Goal: Check status: Check status

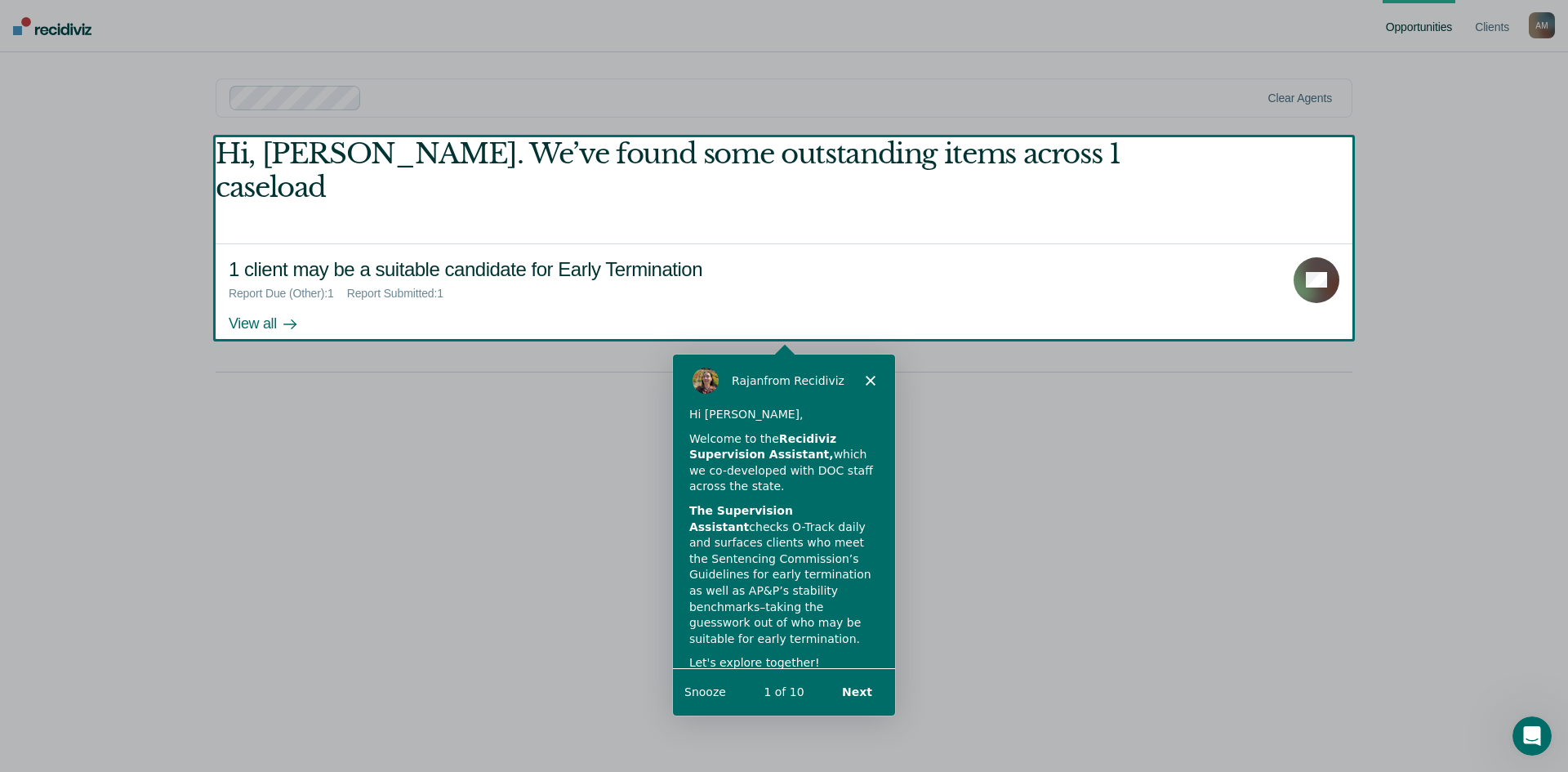
click at [1154, 559] on div "Product tour overlay" at bounding box center [784, 386] width 1568 height 772
click at [260, 290] on div "Product tour overlay" at bounding box center [784, 386] width 1568 height 772
click at [264, 287] on div "Product tour overlay" at bounding box center [784, 386] width 1568 height 772
click at [866, 685] on button "Next" at bounding box center [856, 690] width 63 height 33
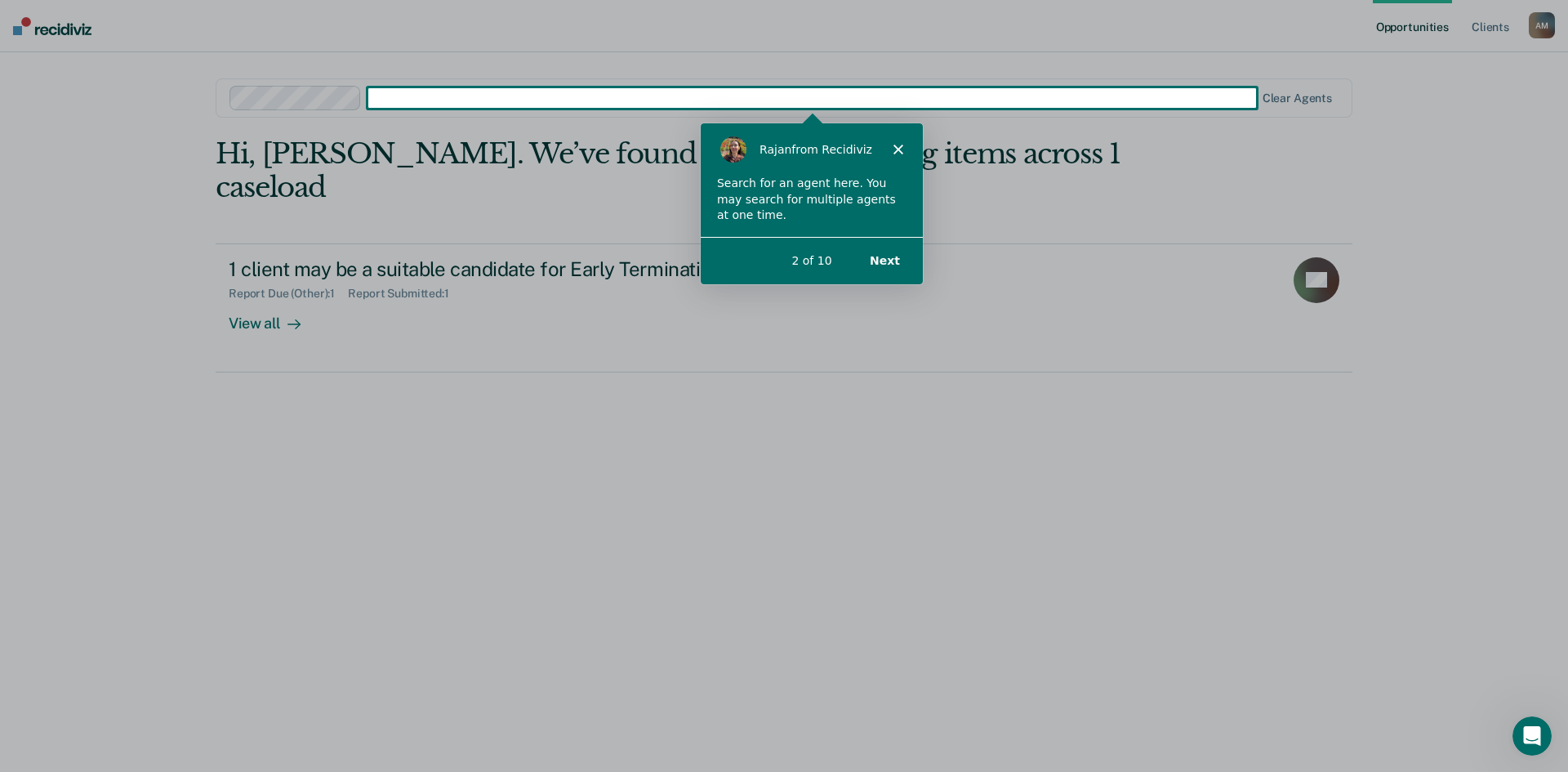
click at [897, 137] on div "[PERSON_NAME] from Recidiviz" at bounding box center [810, 148] width 222 height 52
click at [894, 146] on polygon "Close" at bounding box center [896, 147] width 10 height 10
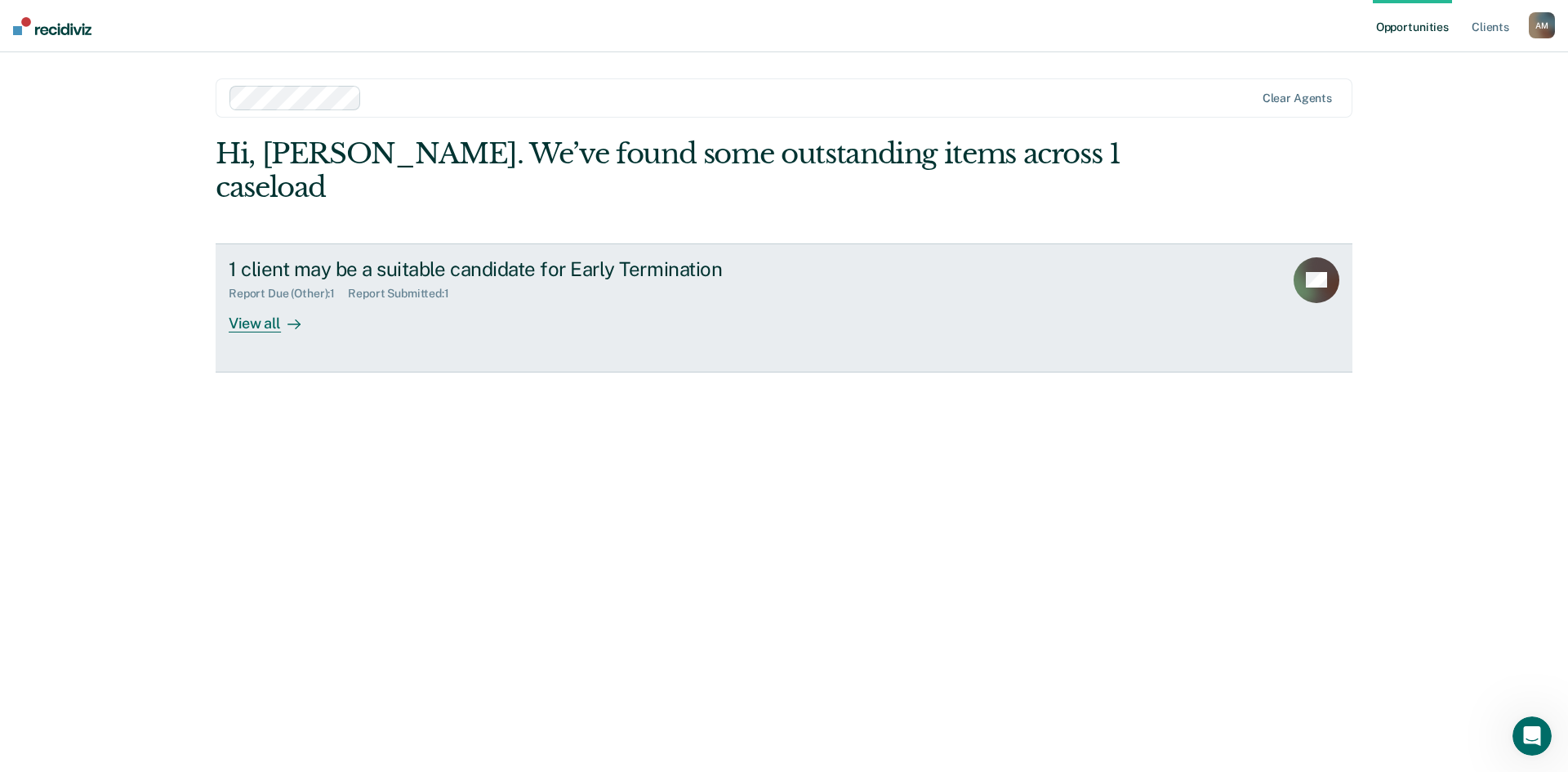
click at [261, 301] on div "View all" at bounding box center [274, 317] width 92 height 32
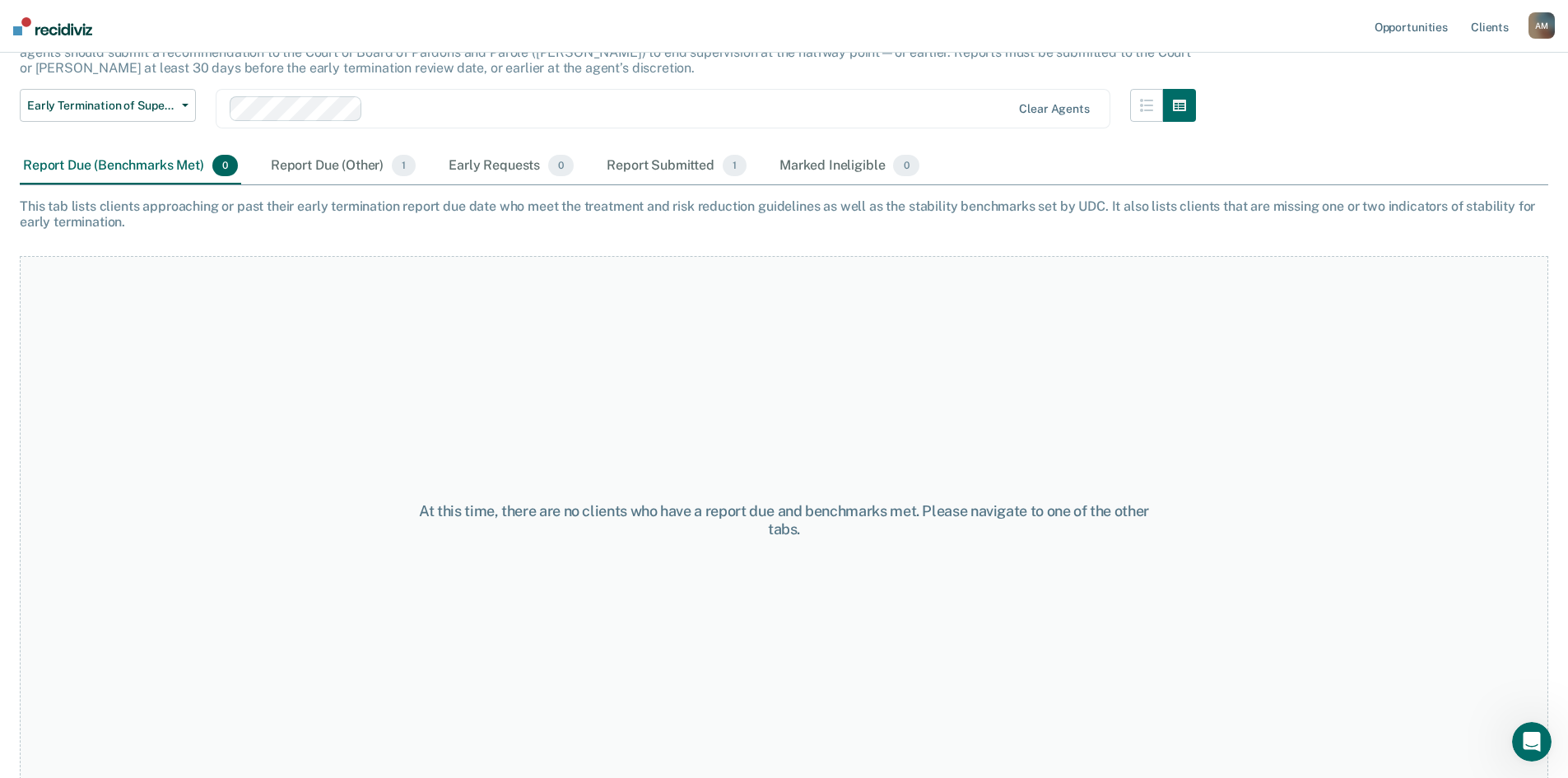
scroll to position [137, 0]
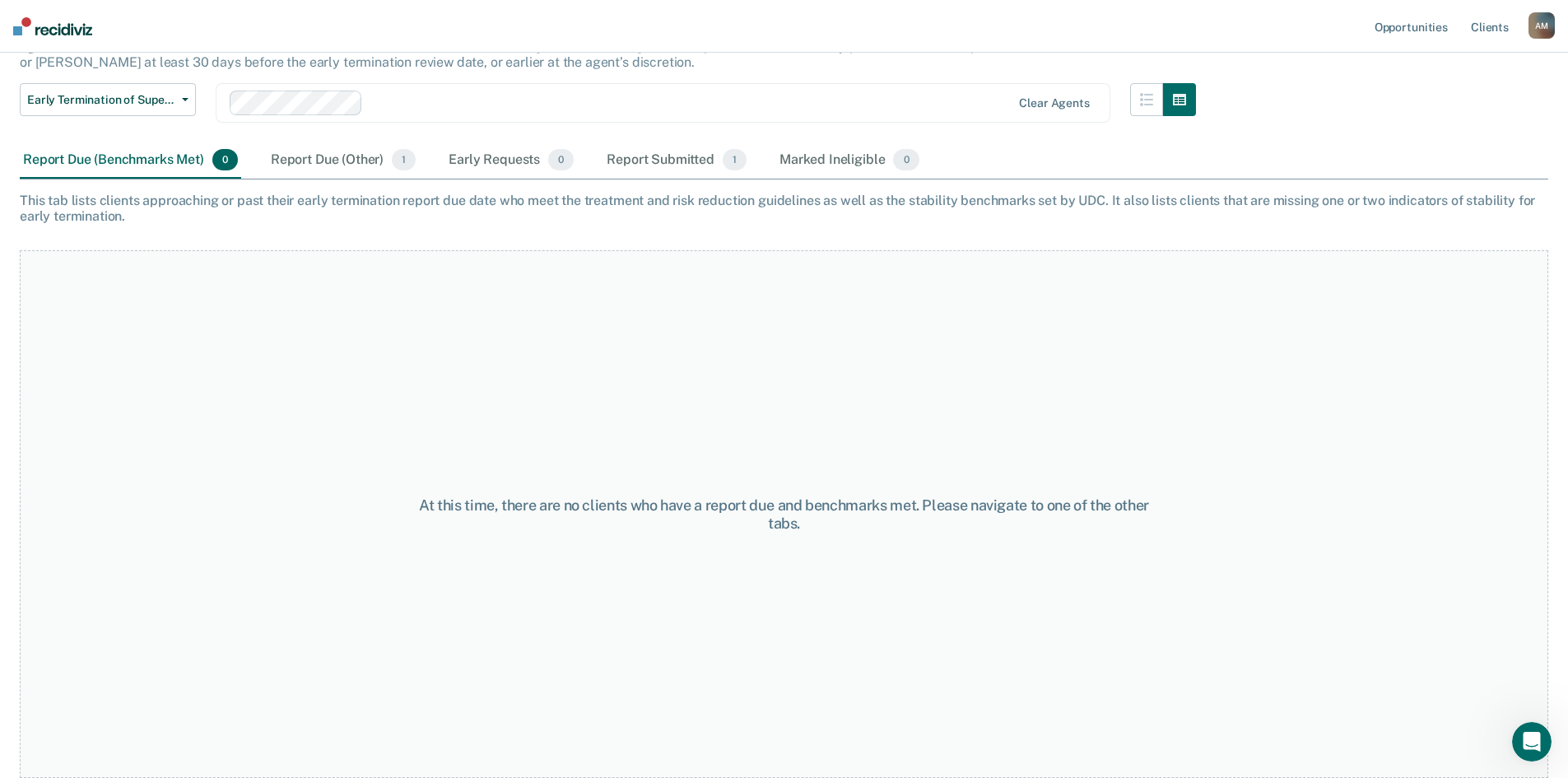
click at [70, 156] on div "Report Due (Benchmarks Met) 0" at bounding box center [130, 160] width 221 height 36
click at [320, 160] on div "Report Due (Other) 1" at bounding box center [343, 160] width 151 height 36
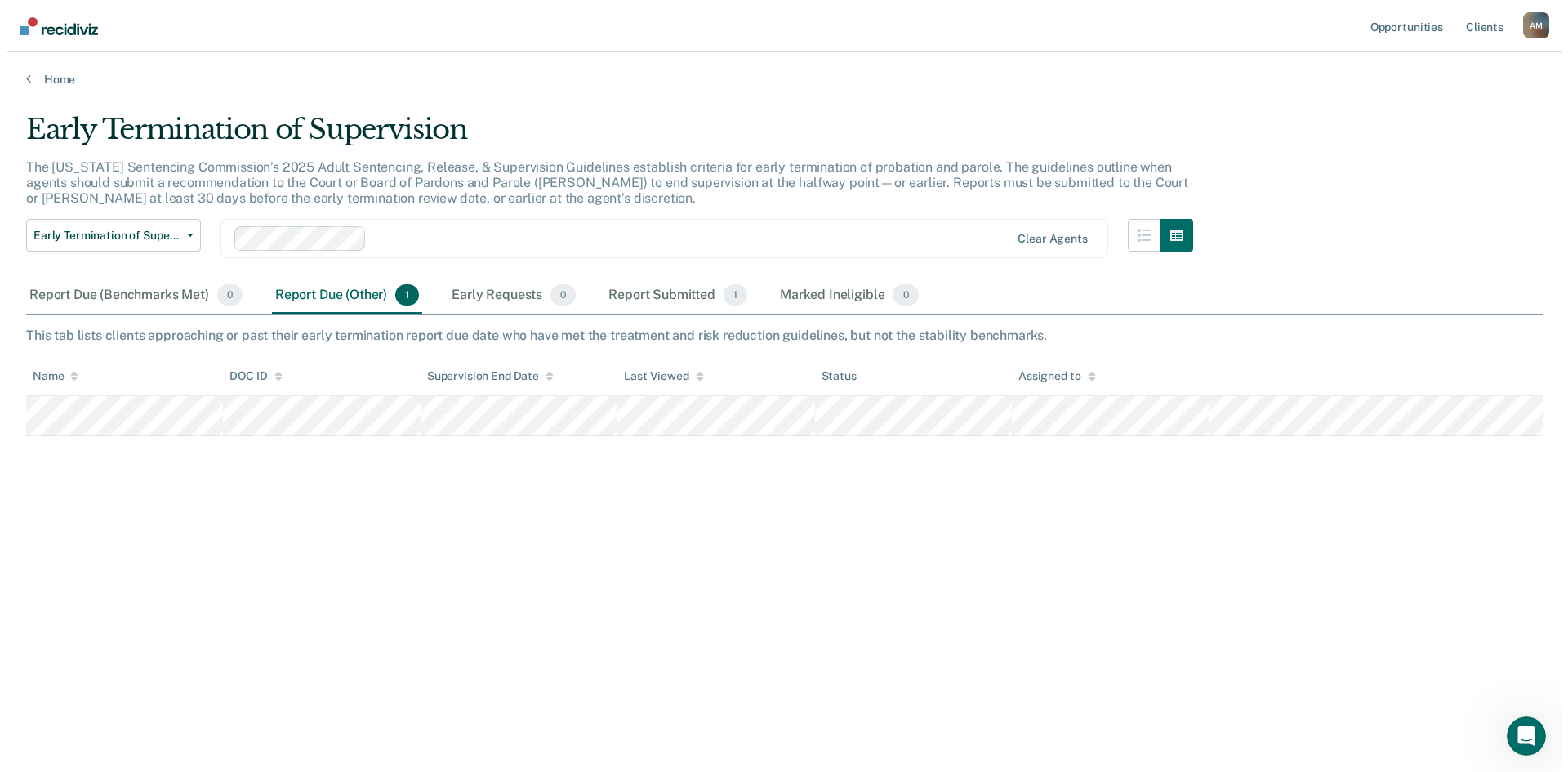
scroll to position [0, 0]
click at [574, 595] on div "Early Termination of Supervision The [US_STATE] Sentencing Commission’s 2025 Ad…" at bounding box center [783, 380] width 1529 height 536
click at [623, 295] on div "Report Submitted 1" at bounding box center [671, 295] width 146 height 36
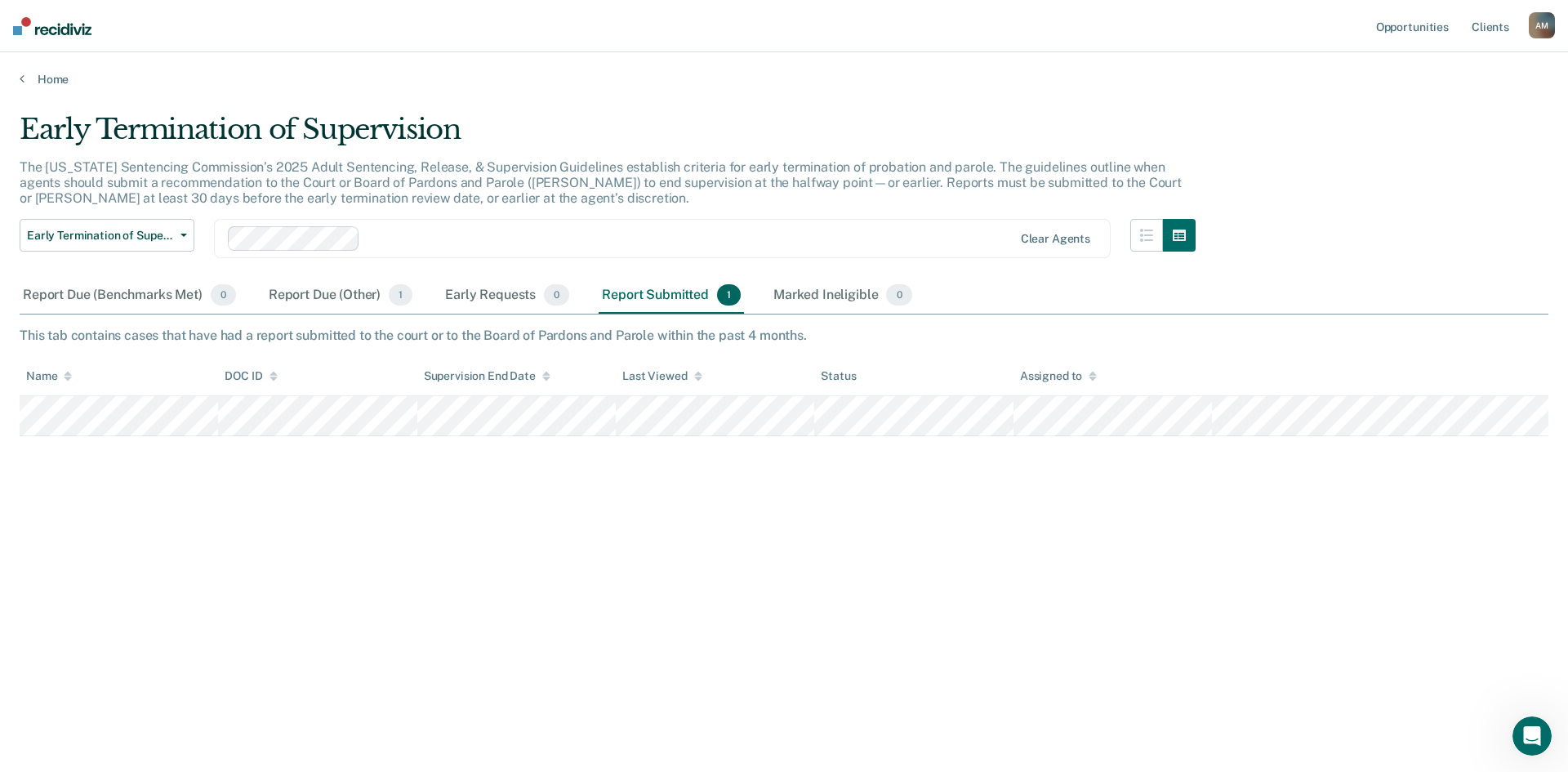
click at [718, 562] on div "Early Termination of Supervision The [US_STATE] Sentencing Commission’s 2025 Ad…" at bounding box center [783, 380] width 1529 height 536
click at [1362, 113] on div "Early Termination of Supervision The [US_STATE] Sentencing Commission’s 2025 Ad…" at bounding box center [783, 380] width 1529 height 536
